Goal: Transaction & Acquisition: Purchase product/service

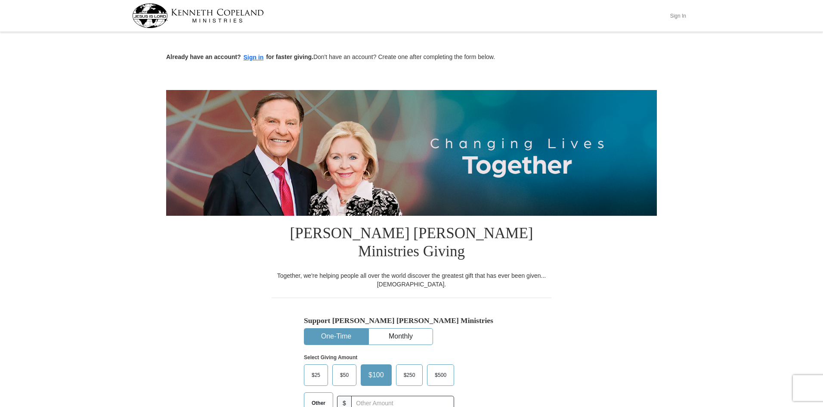
click at [677, 14] on button "Sign In" at bounding box center [678, 15] width 26 height 13
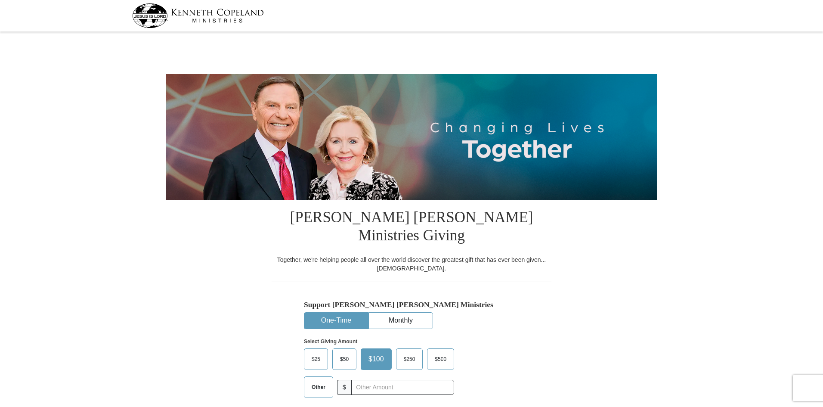
select select "TX"
click at [365, 380] on input "text" at bounding box center [403, 387] width 96 height 15
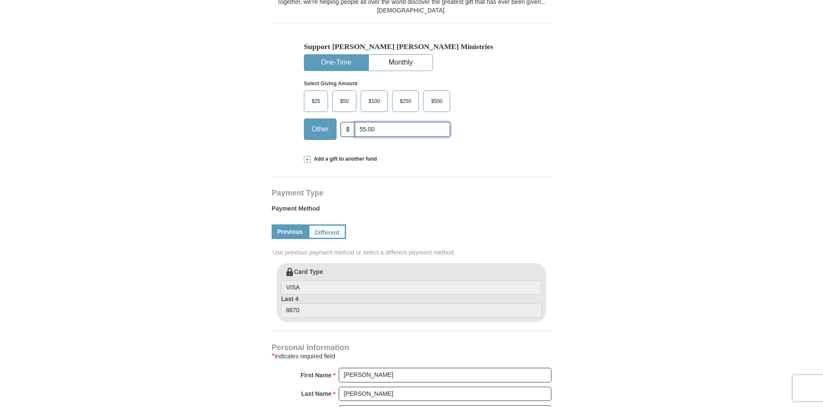
scroll to position [258, 0]
type input "55.00"
click at [308, 155] on span at bounding box center [307, 158] width 7 height 7
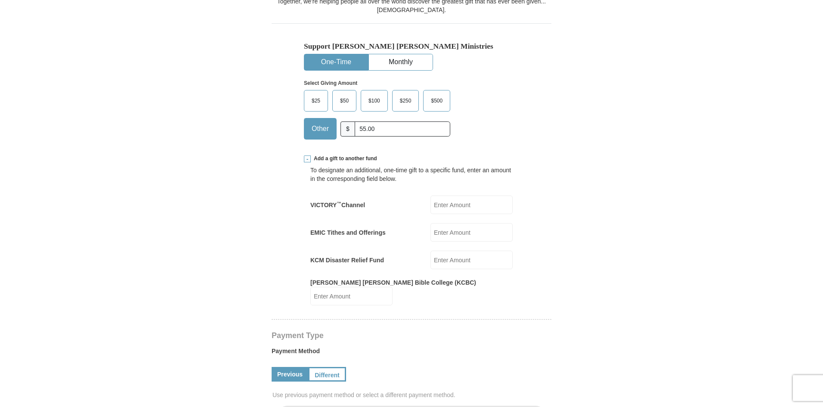
click at [446, 195] on input "VICTORY ™ Channel" at bounding box center [472, 204] width 82 height 19
type input "30.00"
click at [450, 251] on input "KCM Disaster Relief Fund" at bounding box center [472, 260] width 82 height 19
type input "30.00"
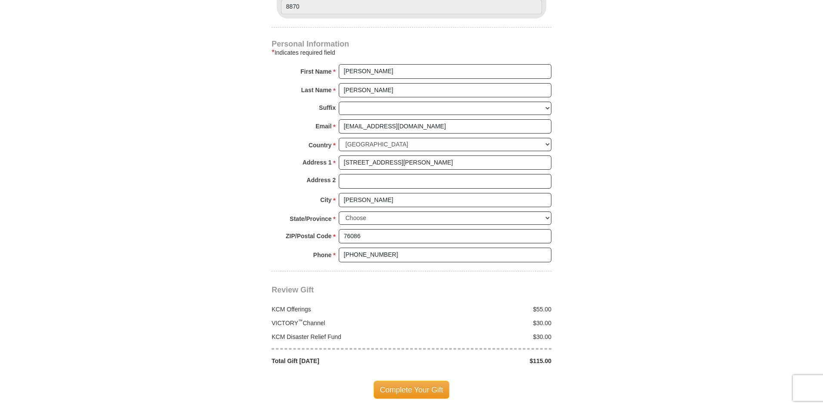
scroll to position [732, 0]
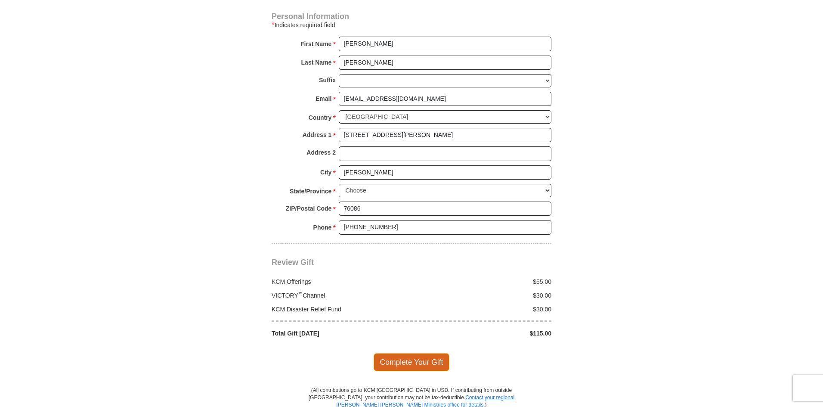
click at [423, 353] on span "Complete Your Gift" at bounding box center [412, 362] width 76 height 18
